Goal: Information Seeking & Learning: Understand process/instructions

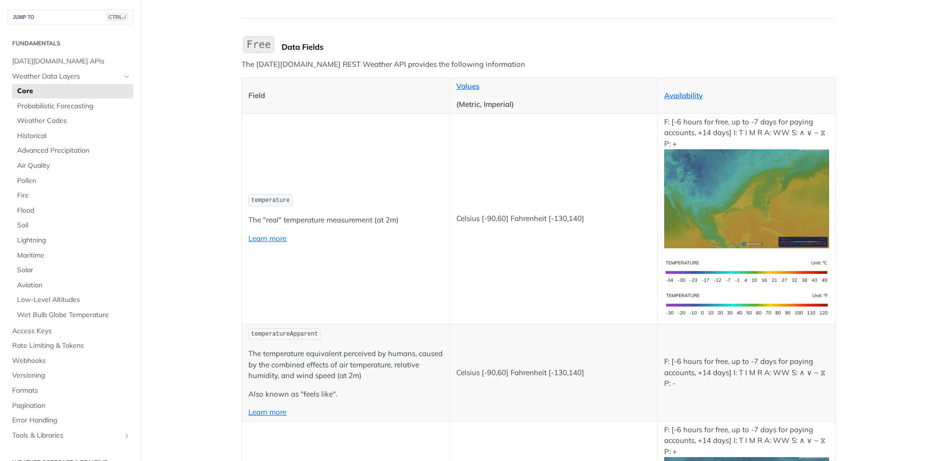
scroll to position [98, 0]
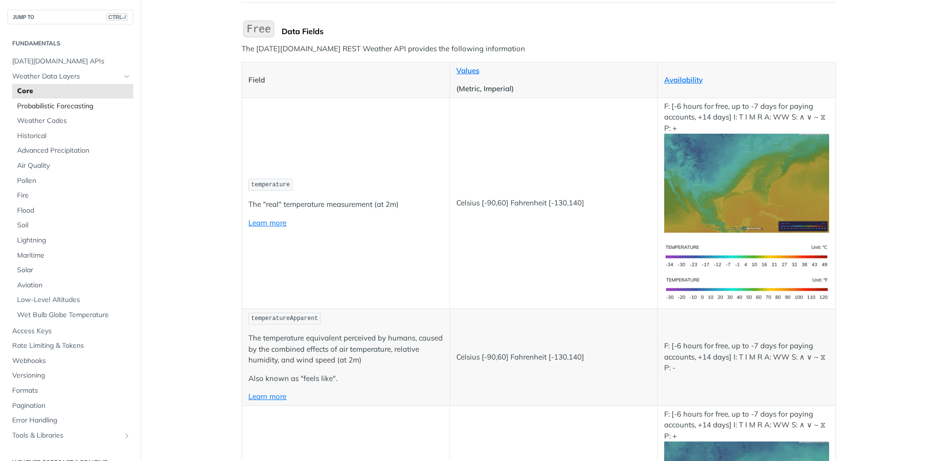
click at [79, 112] on link "Probabilistic Forecasting" at bounding box center [72, 106] width 121 height 15
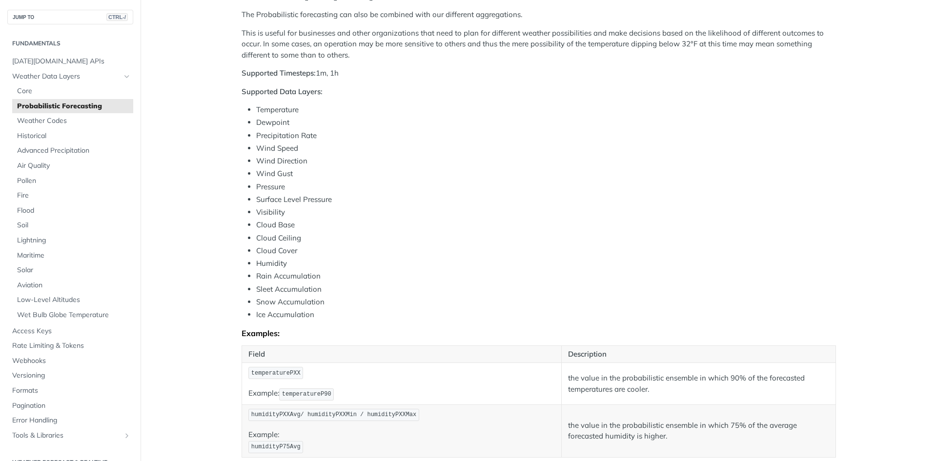
scroll to position [293, 0]
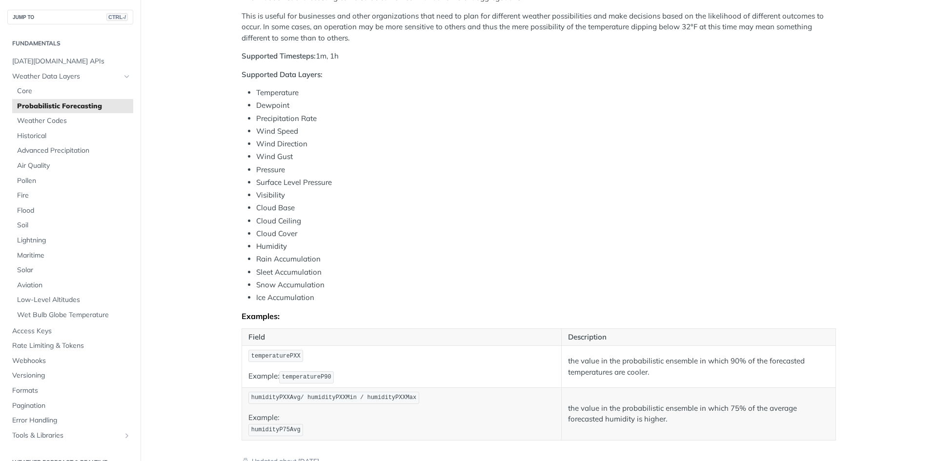
click at [330, 287] on li "Snow Accumulation" at bounding box center [546, 285] width 580 height 11
click at [339, 303] on div "Tomorrow.io offers an API that predicts the weather using a special method call…" at bounding box center [539, 131] width 595 height 617
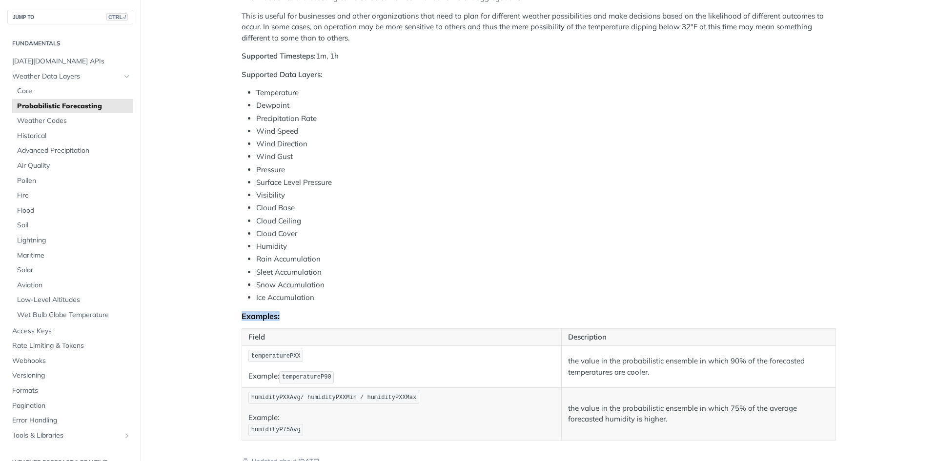
click at [339, 303] on div "Tomorrow.io offers an API that predicts the weather using a special method call…" at bounding box center [539, 131] width 595 height 617
click at [351, 297] on li "Ice Accumulation" at bounding box center [546, 297] width 580 height 11
click at [357, 295] on li "Ice Accumulation" at bounding box center [546, 297] width 580 height 11
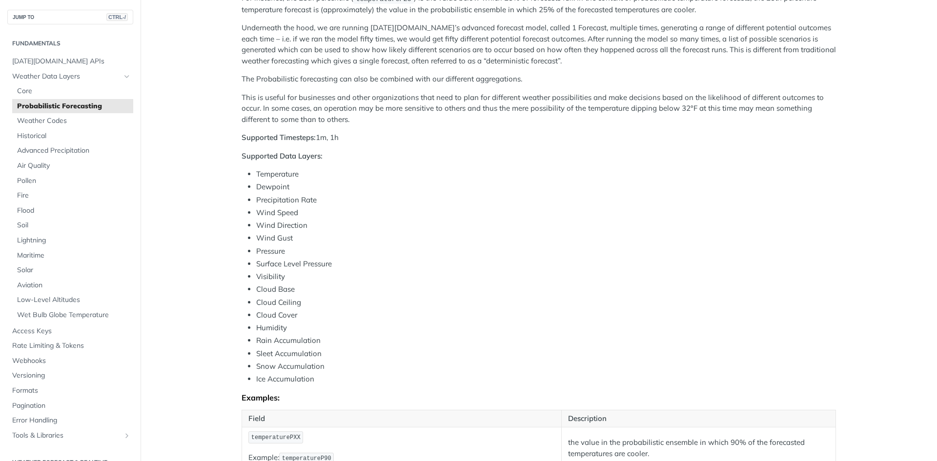
scroll to position [195, 0]
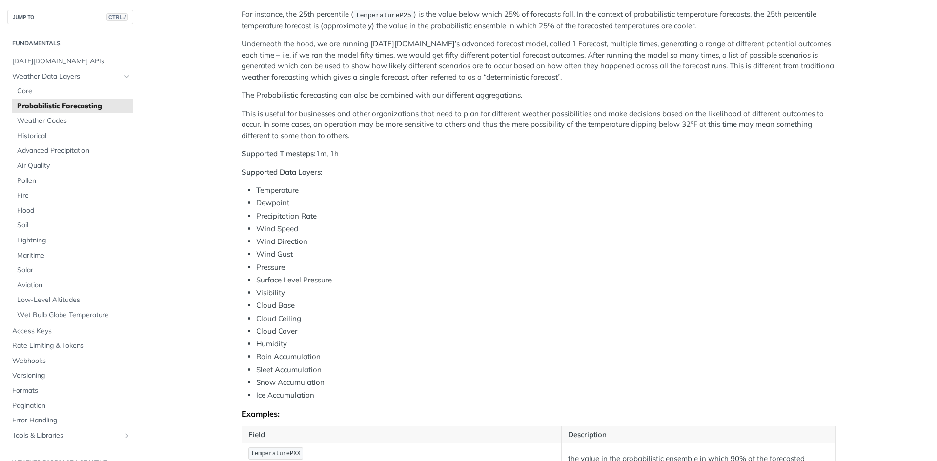
click at [291, 229] on li "Wind Speed" at bounding box center [546, 229] width 580 height 11
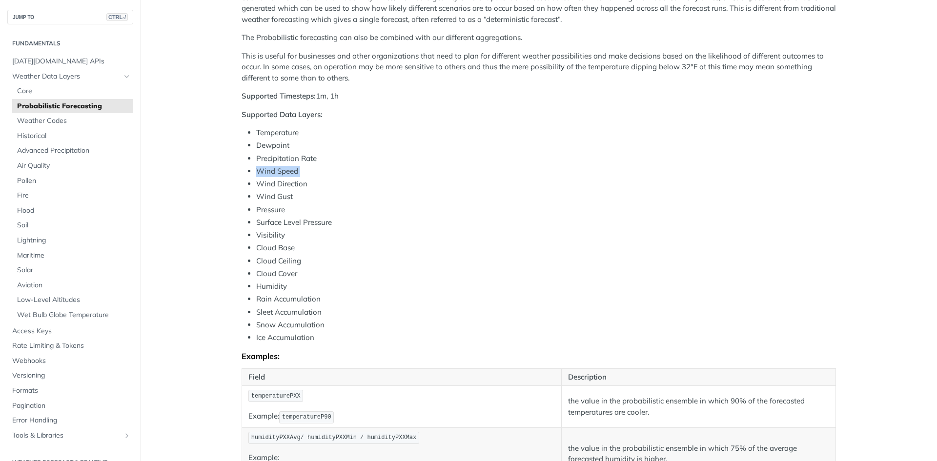
scroll to position [244, 0]
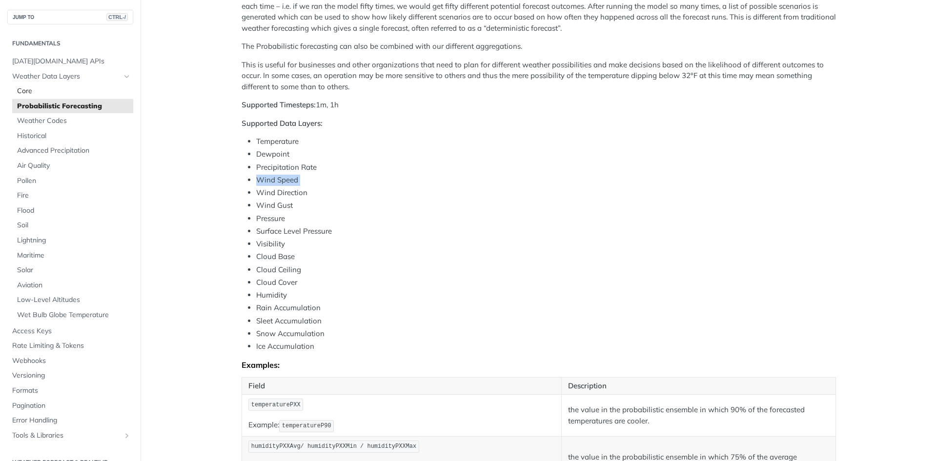
click at [74, 93] on span "Core" at bounding box center [74, 91] width 114 height 10
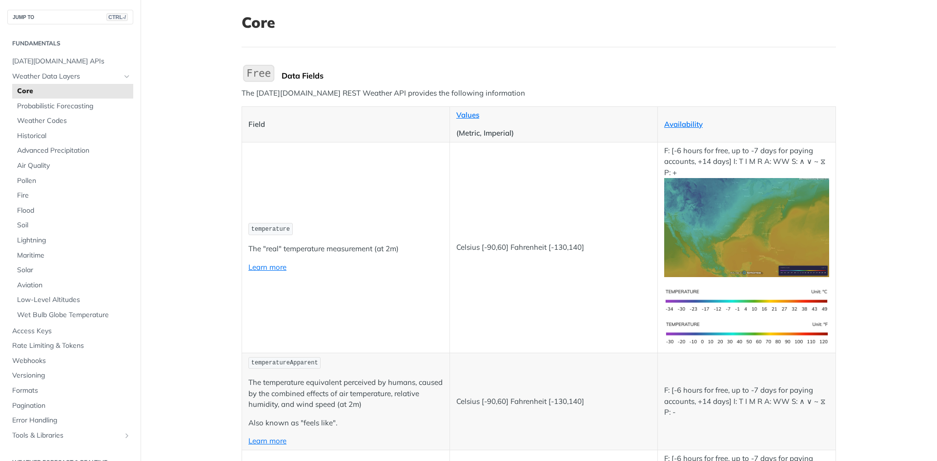
scroll to position [146, 0]
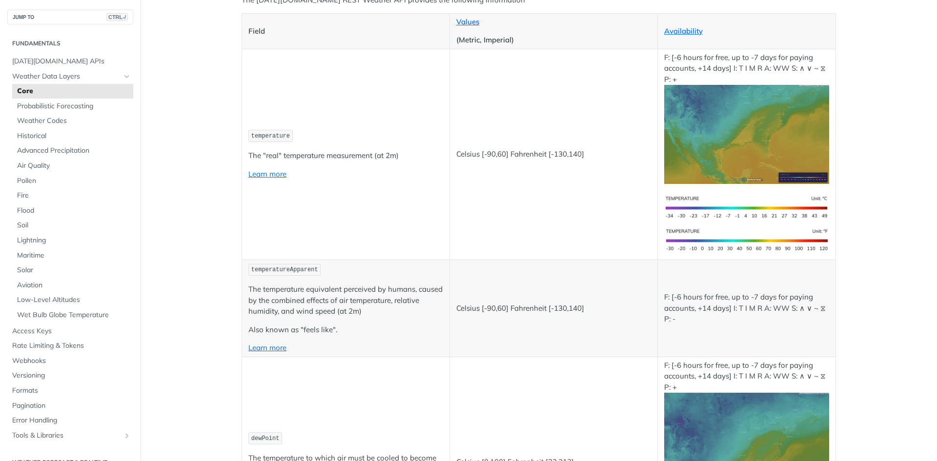
click at [357, 223] on td "temperature The "real" temperature measurement (at 2m) Learn more" at bounding box center [346, 154] width 208 height 211
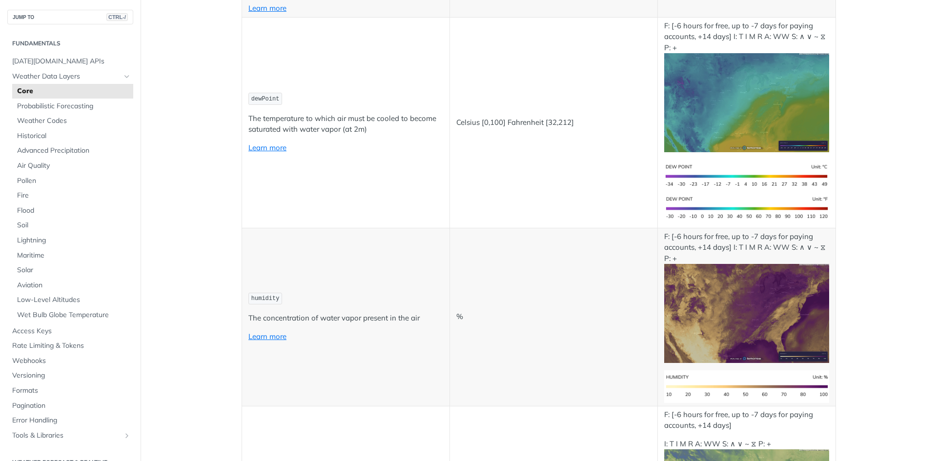
scroll to position [488, 0]
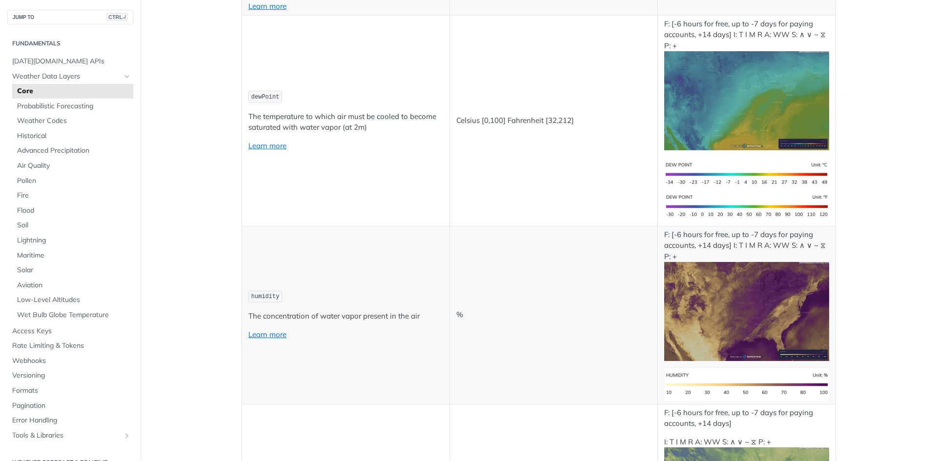
click at [326, 213] on td "dewPoint The temperature to which air must be cooled to become saturated with w…" at bounding box center [346, 120] width 208 height 211
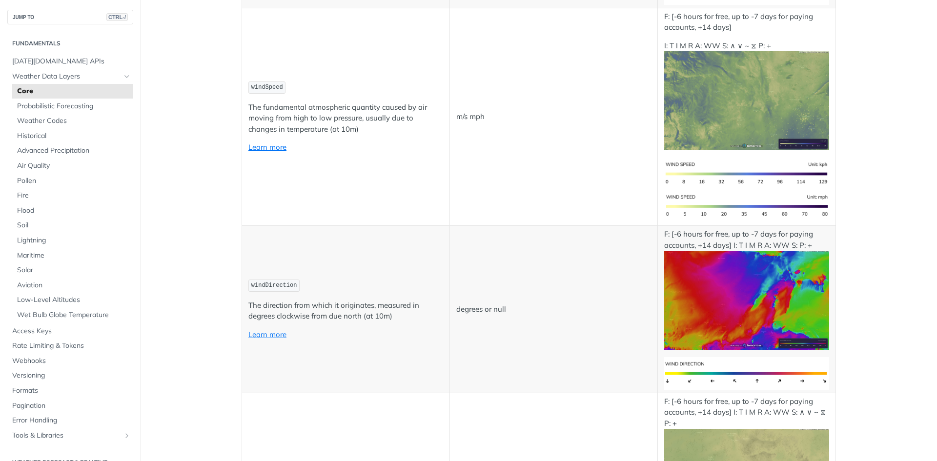
scroll to position [862, 0]
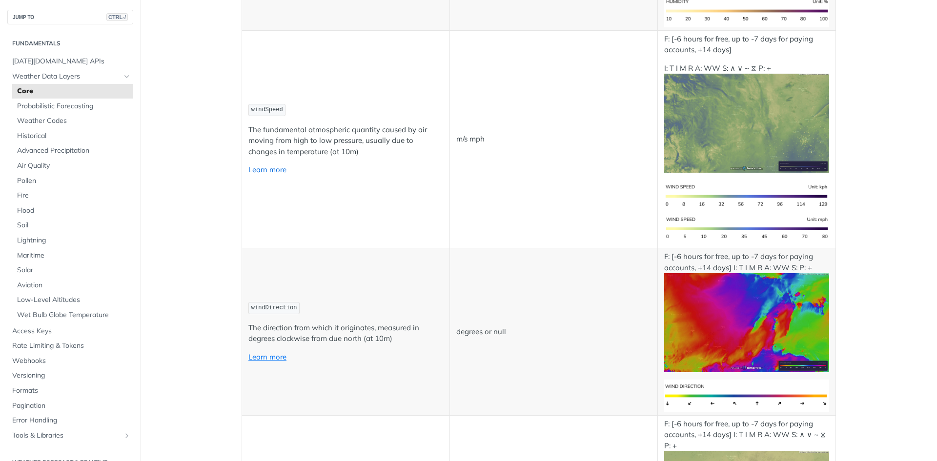
click at [280, 167] on link "Learn more" at bounding box center [267, 169] width 38 height 9
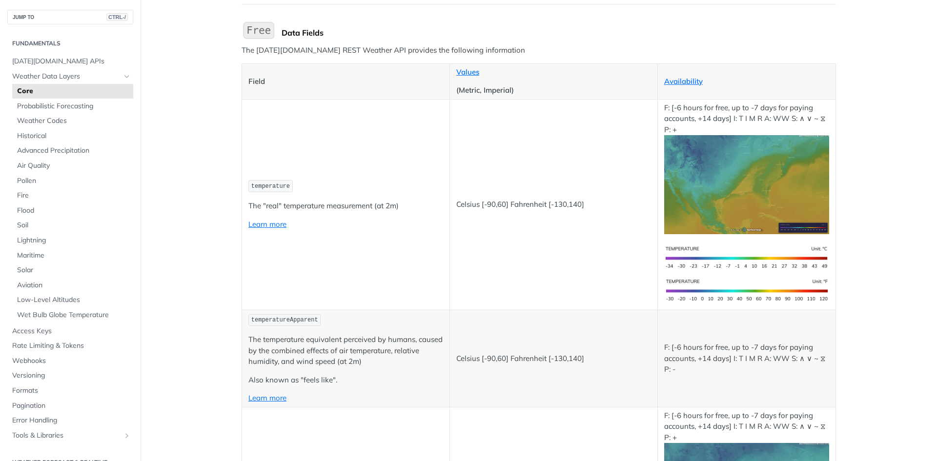
scroll to position [49, 0]
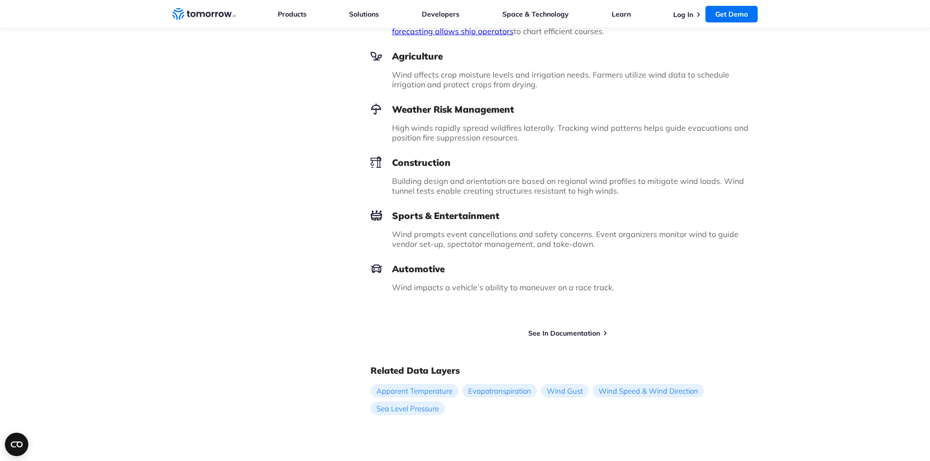
scroll to position [1090, 0]
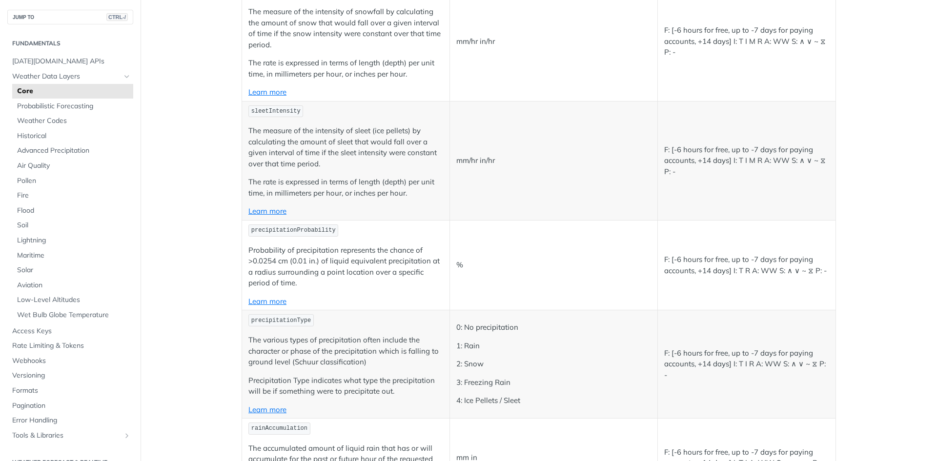
scroll to position [1609, 0]
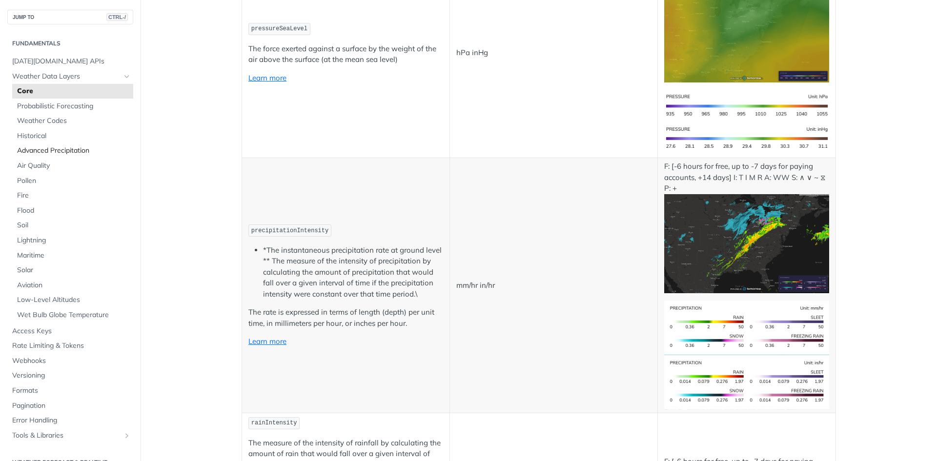
click at [87, 151] on span "Advanced Precipitation" at bounding box center [74, 151] width 114 height 10
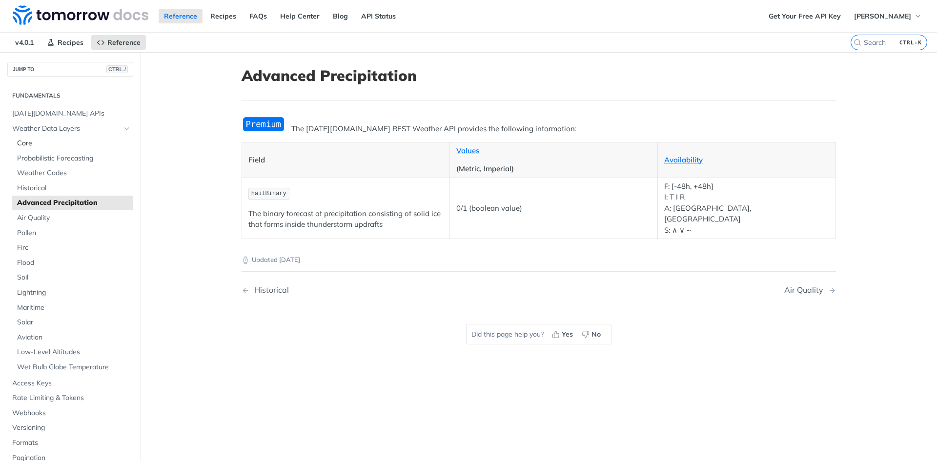
click at [60, 148] on span "Core" at bounding box center [74, 144] width 114 height 10
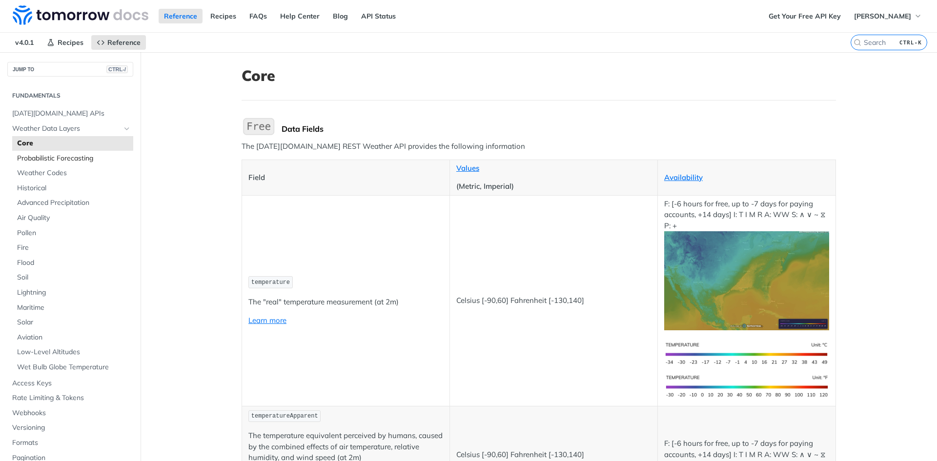
click at [99, 157] on span "Probabilistic Forecasting" at bounding box center [74, 159] width 114 height 10
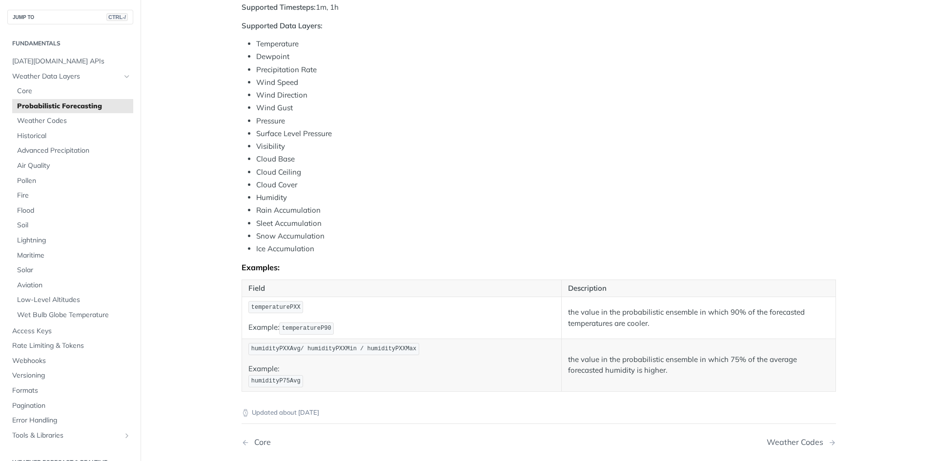
scroll to position [293, 0]
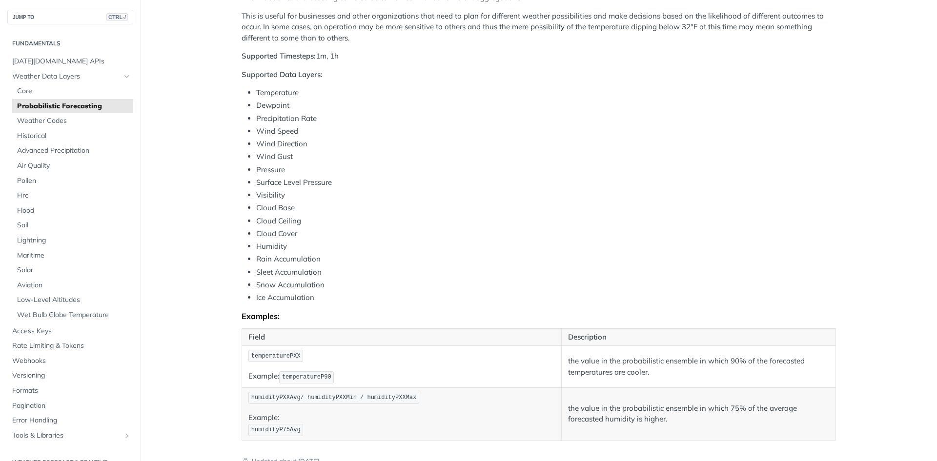
click at [280, 96] on li "Temperature" at bounding box center [546, 92] width 580 height 11
click at [274, 106] on li "Dewpoint" at bounding box center [546, 105] width 580 height 11
click at [282, 114] on li "Precipitation Rate" at bounding box center [546, 118] width 580 height 11
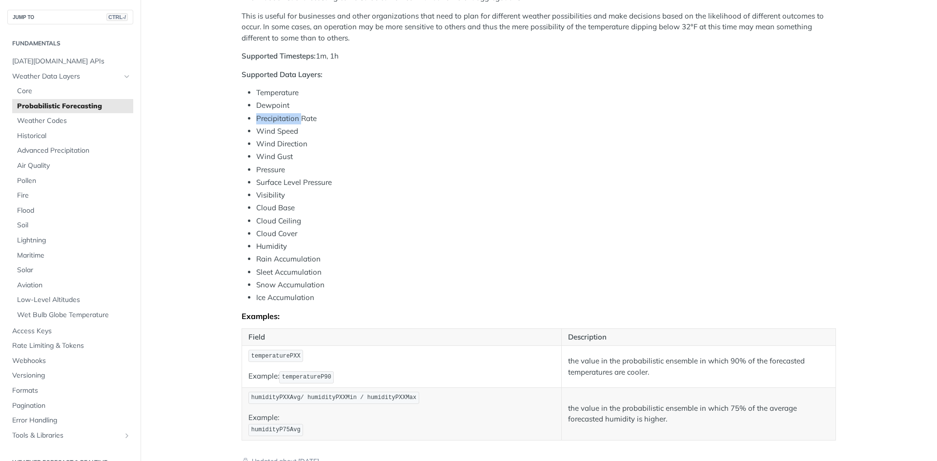
click at [282, 114] on li "Precipitation Rate" at bounding box center [546, 118] width 580 height 11
click at [282, 154] on li "Wind Gust" at bounding box center [546, 156] width 580 height 11
click at [299, 150] on ul "Temperature Dewpoint Precipitation Rate Wind Speed Wind Direction Wind Gust Pre…" at bounding box center [539, 195] width 595 height 216
drag, startPoint x: 309, startPoint y: 150, endPoint x: 244, endPoint y: 91, distance: 88.1
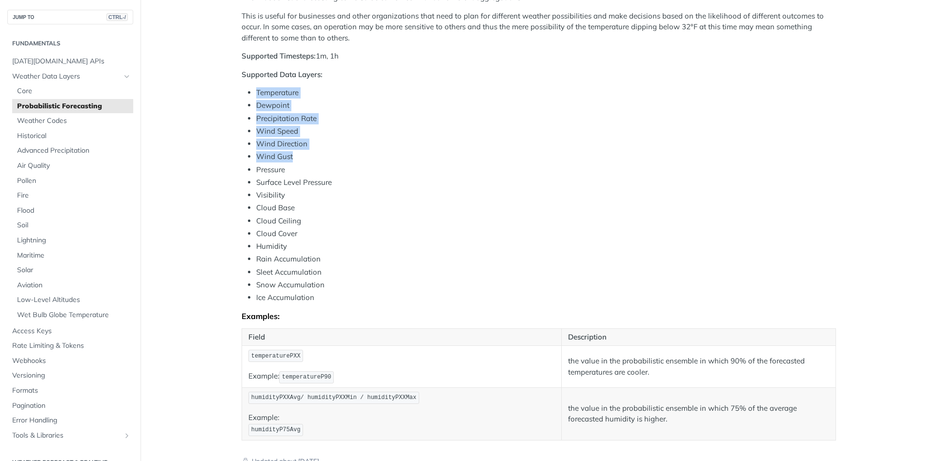
click at [244, 91] on ul "Temperature Dewpoint Precipitation Rate Wind Speed Wind Direction Wind Gust Pre…" at bounding box center [539, 195] width 595 height 216
click at [256, 91] on li "Temperature" at bounding box center [546, 92] width 580 height 11
drag, startPoint x: 255, startPoint y: 87, endPoint x: 314, endPoint y: 143, distance: 80.8
click at [314, 143] on ul "Temperature Dewpoint Precipitation Rate Wind Speed Wind Direction Wind Gust Pre…" at bounding box center [539, 195] width 595 height 216
click at [315, 143] on li "Wind Direction" at bounding box center [546, 144] width 580 height 11
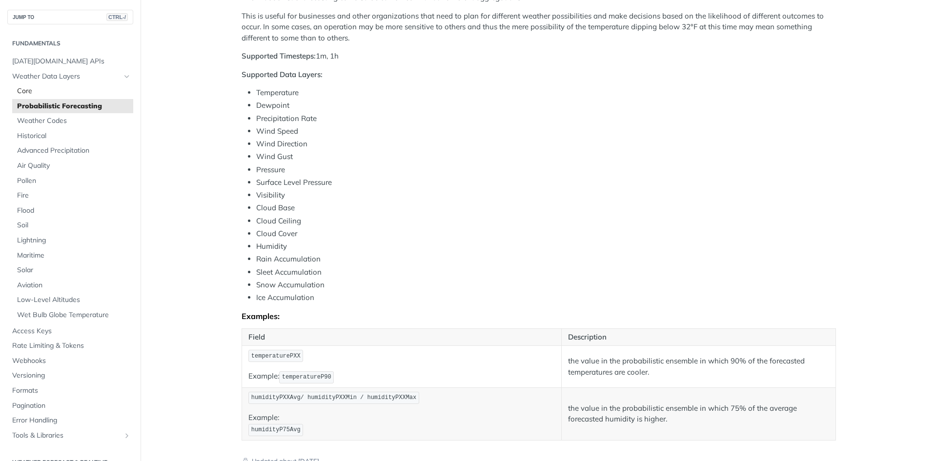
click at [62, 92] on span "Core" at bounding box center [74, 91] width 114 height 10
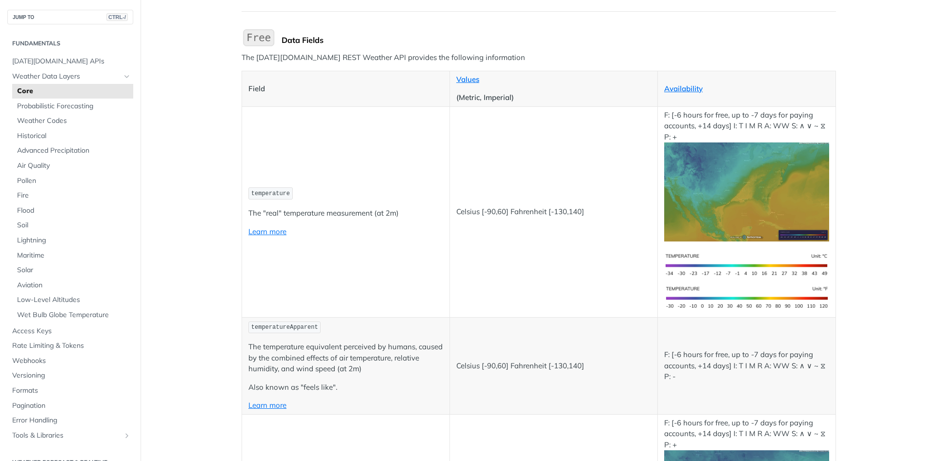
scroll to position [98, 0]
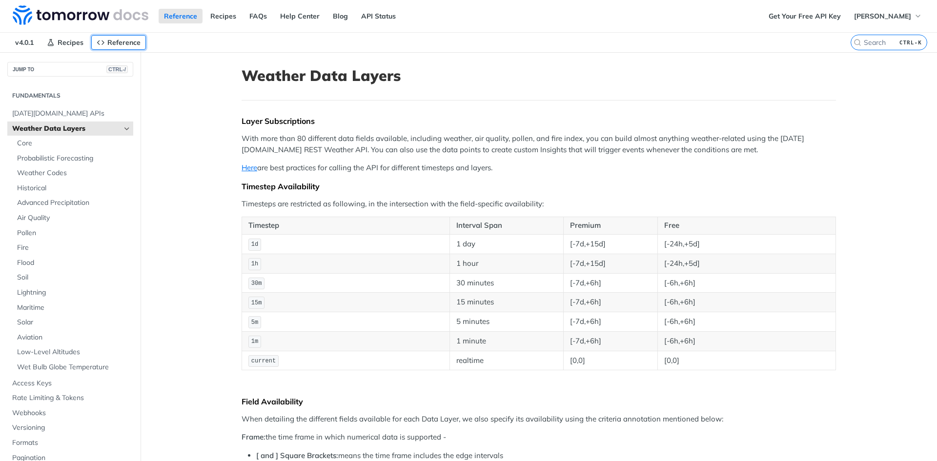
click at [111, 45] on span "Reference" at bounding box center [123, 42] width 33 height 9
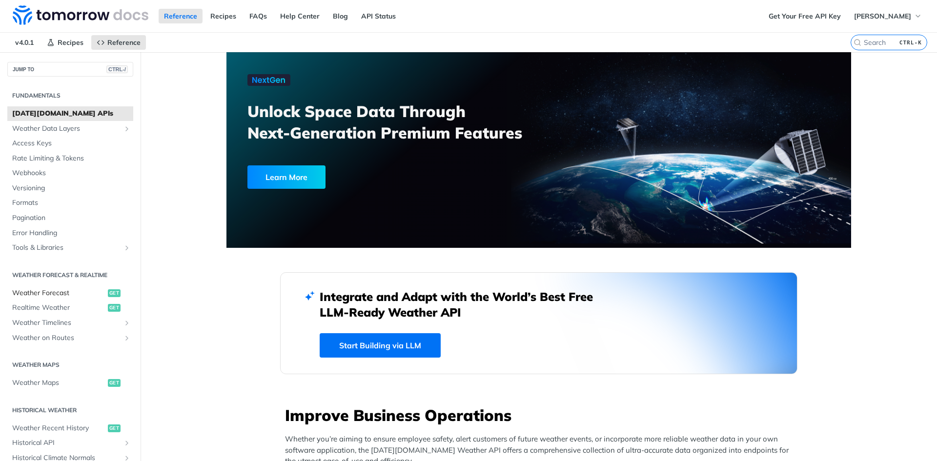
click at [66, 293] on span "Weather Forecast" at bounding box center [58, 293] width 93 height 10
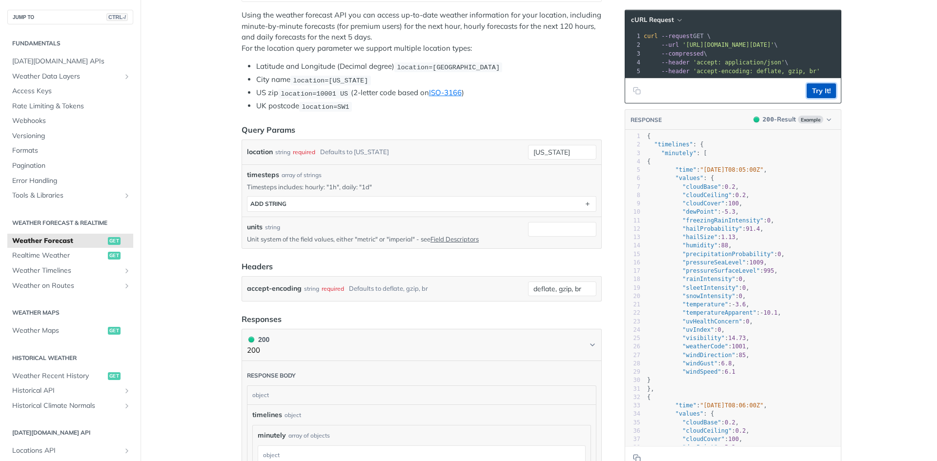
click at [807, 94] on button "Try It!" at bounding box center [821, 90] width 29 height 15
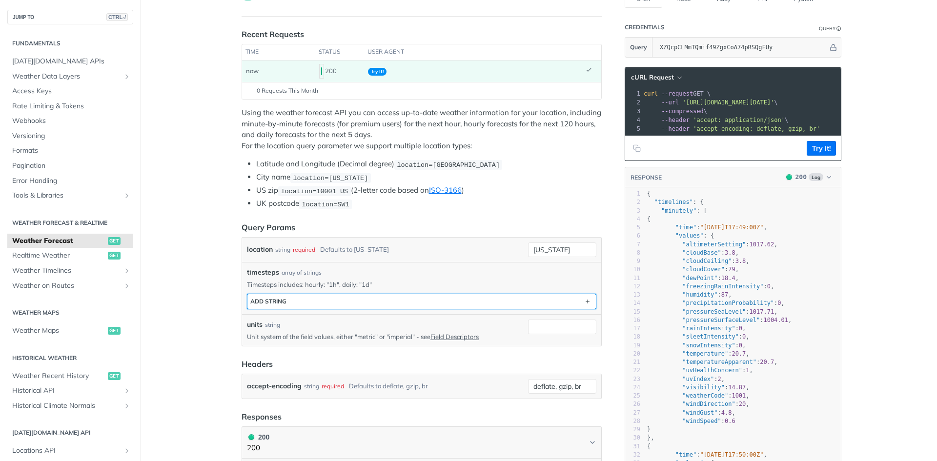
click at [384, 304] on button "ADD string" at bounding box center [421, 301] width 349 height 15
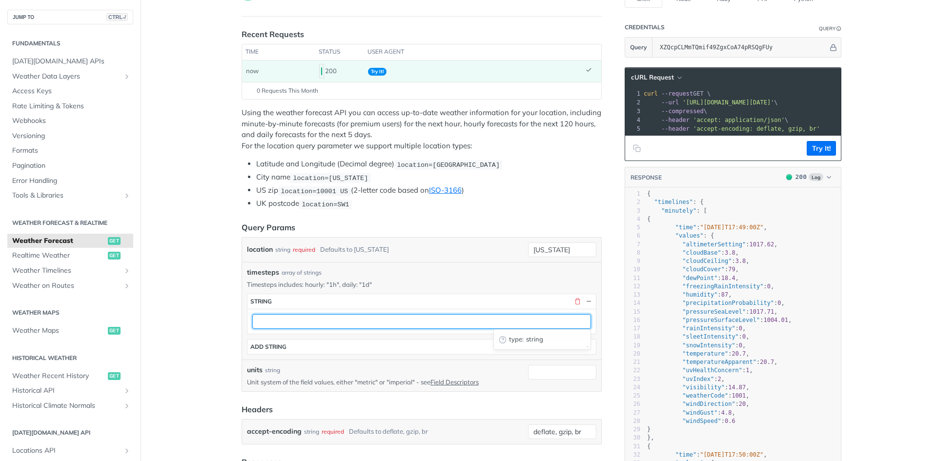
click at [372, 324] on input "text" at bounding box center [421, 321] width 339 height 15
type input "1h"
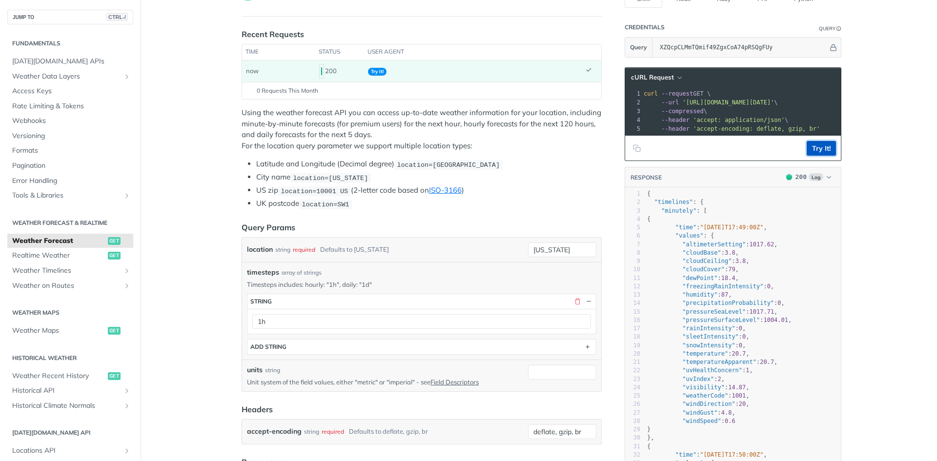
click at [811, 150] on button "Try It!" at bounding box center [821, 148] width 29 height 15
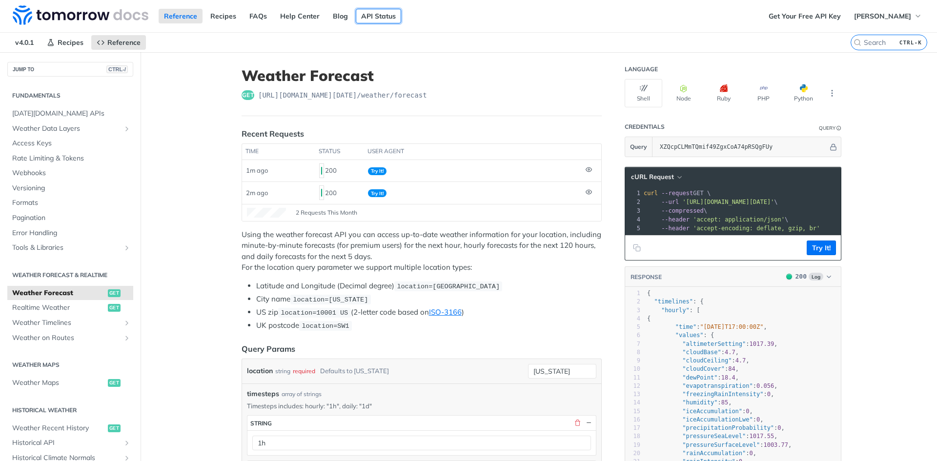
click at [387, 17] on link "API Status" at bounding box center [378, 16] width 45 height 15
click at [794, 18] on link "Get Your Free API Key" at bounding box center [804, 16] width 83 height 15
